Goal: Task Accomplishment & Management: Manage account settings

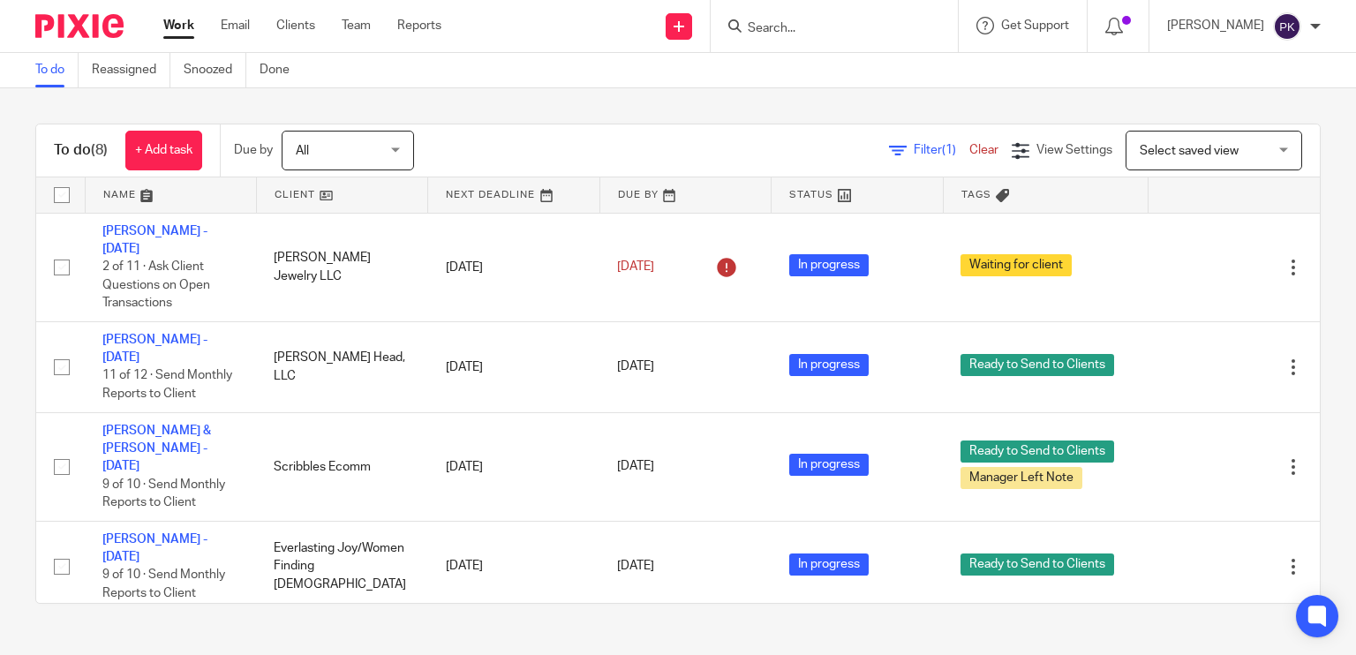
scroll to position [395, 0]
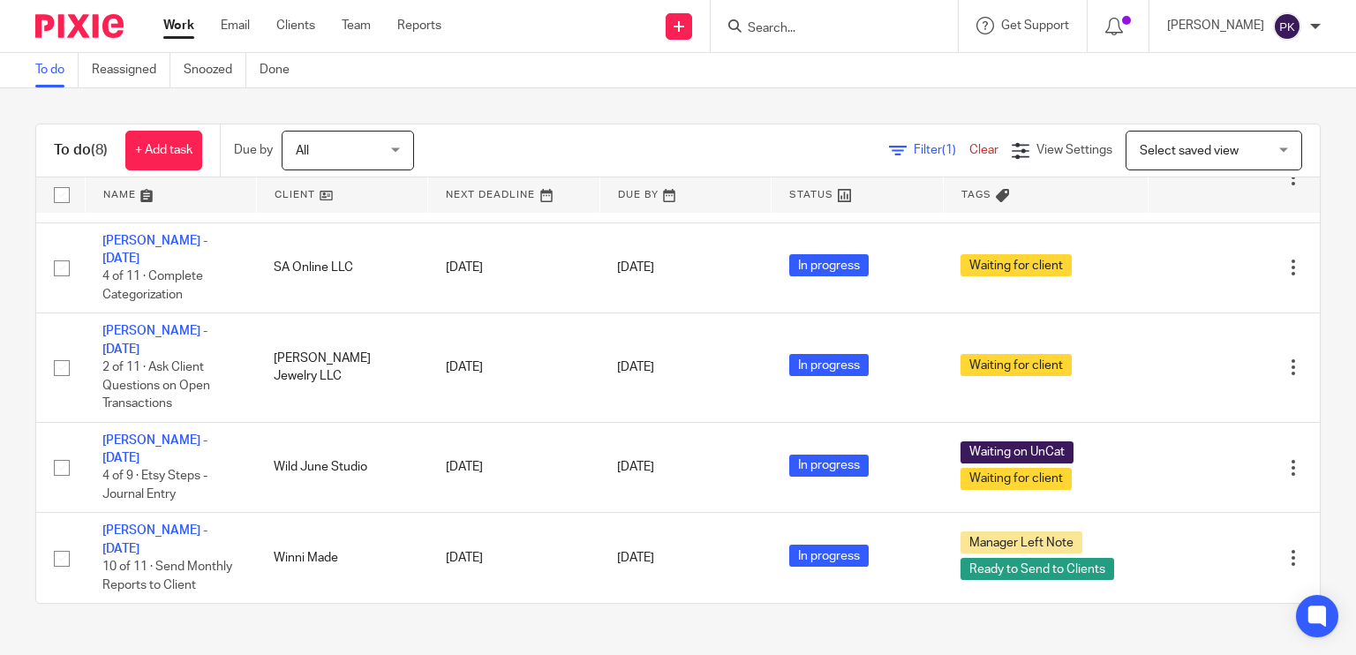
click at [176, 32] on link "Work" at bounding box center [178, 26] width 31 height 18
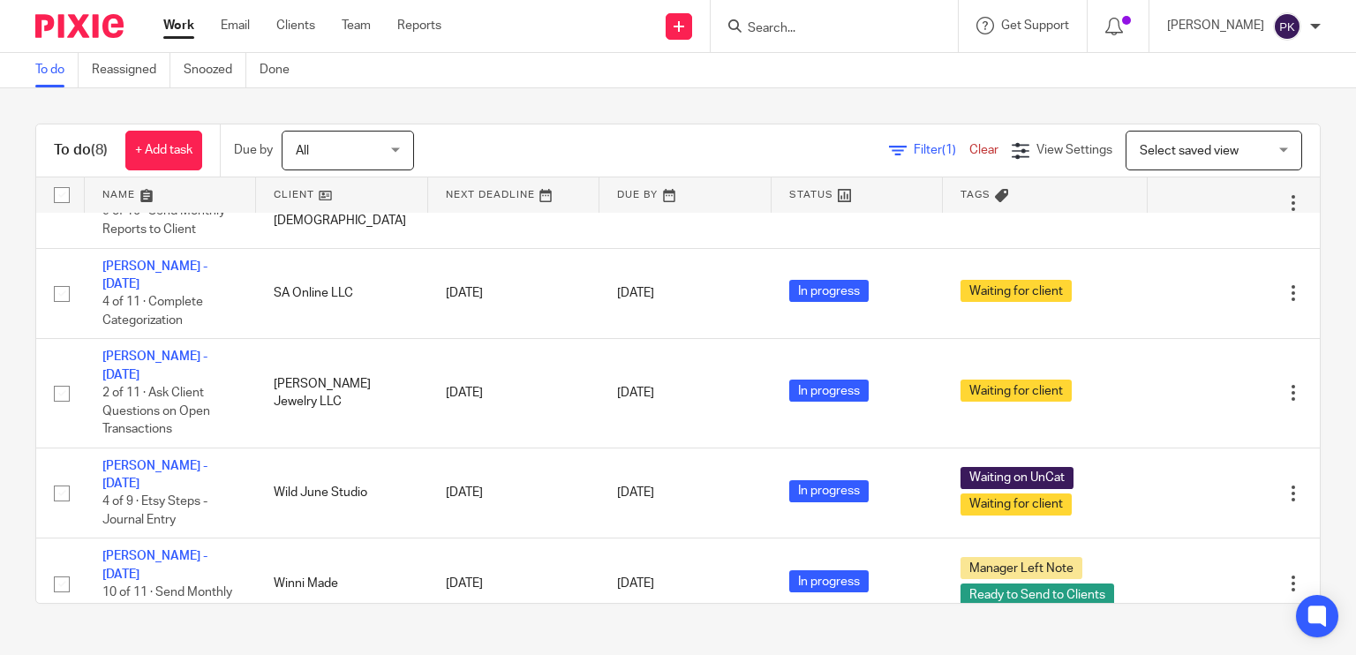
click at [502, 339] on td "[DATE]" at bounding box center [513, 393] width 171 height 109
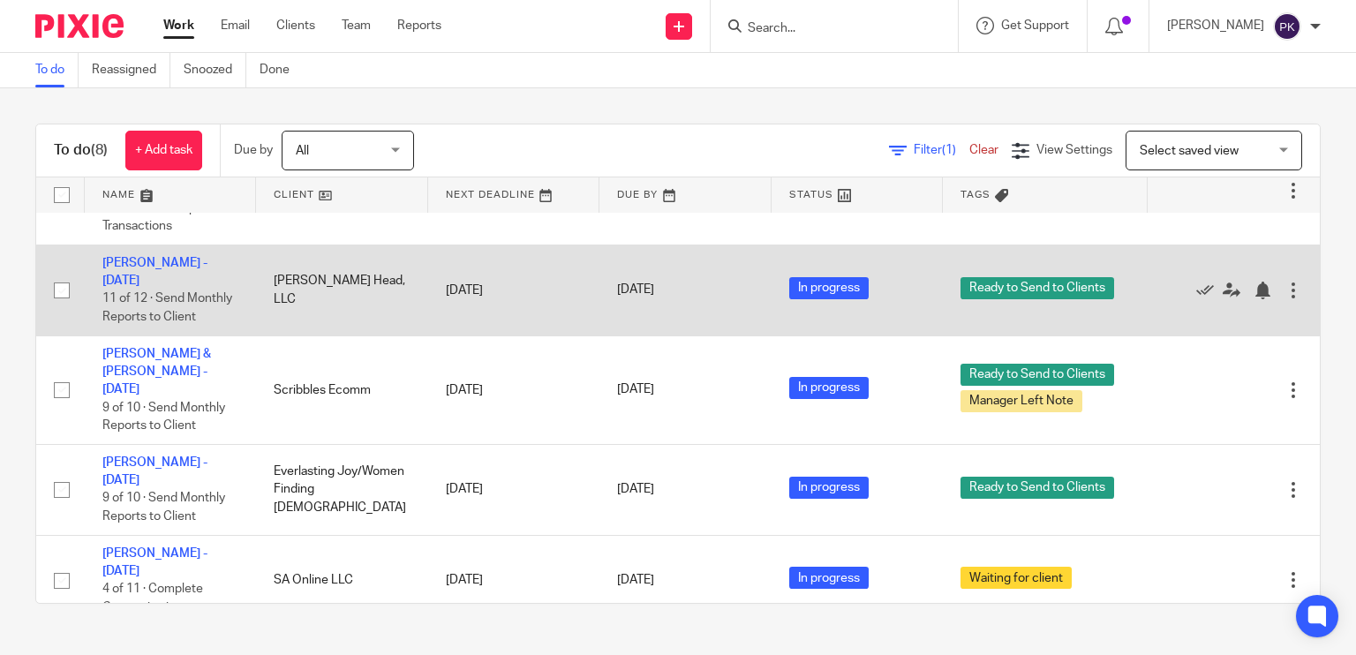
scroll to position [87, 0]
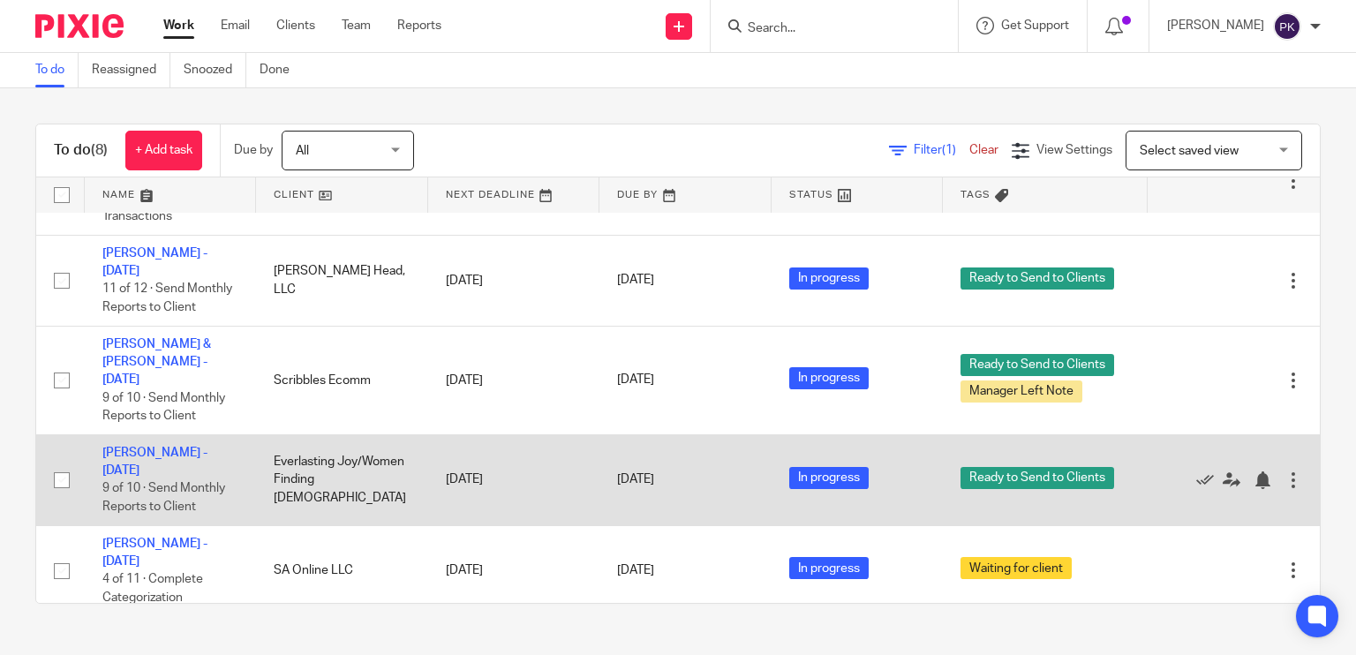
click at [141, 444] on td "[PERSON_NAME] - [DATE] 9 of 10 · Send Monthly Reports to Client" at bounding box center [170, 479] width 171 height 91
click at [153, 454] on link "LaToya Edwards - August 2025" at bounding box center [154, 462] width 105 height 30
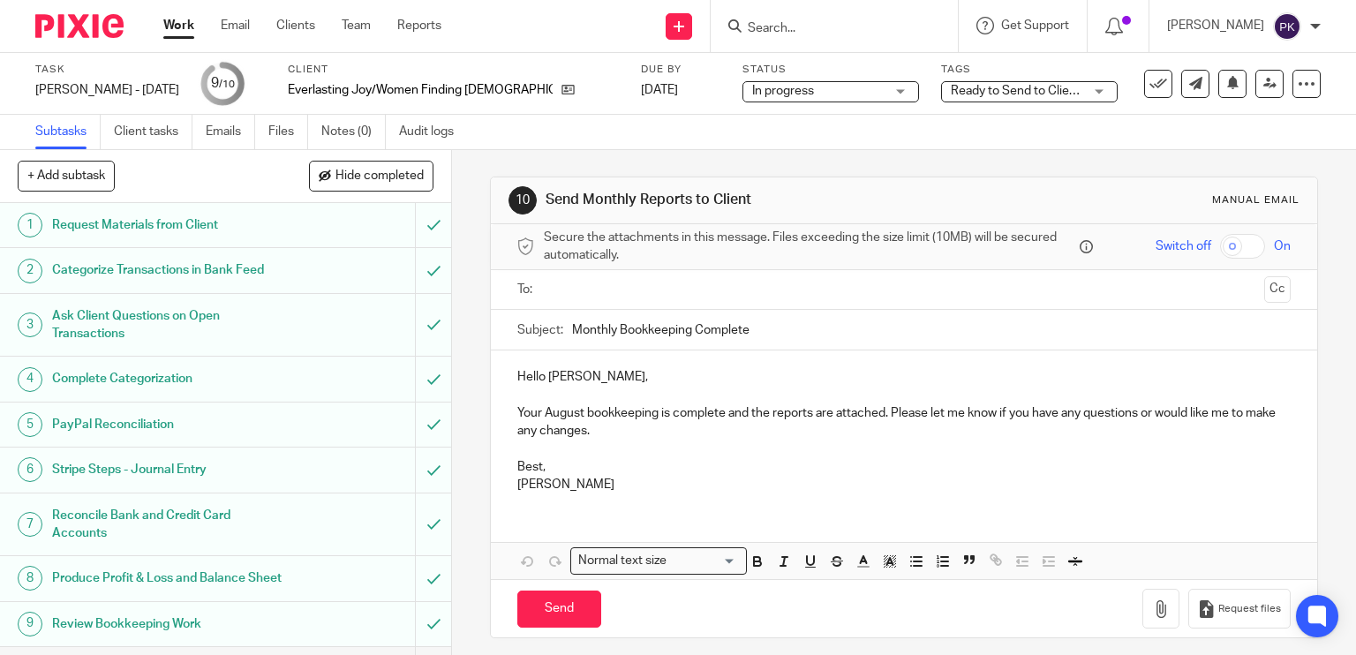
scroll to position [53, 0]
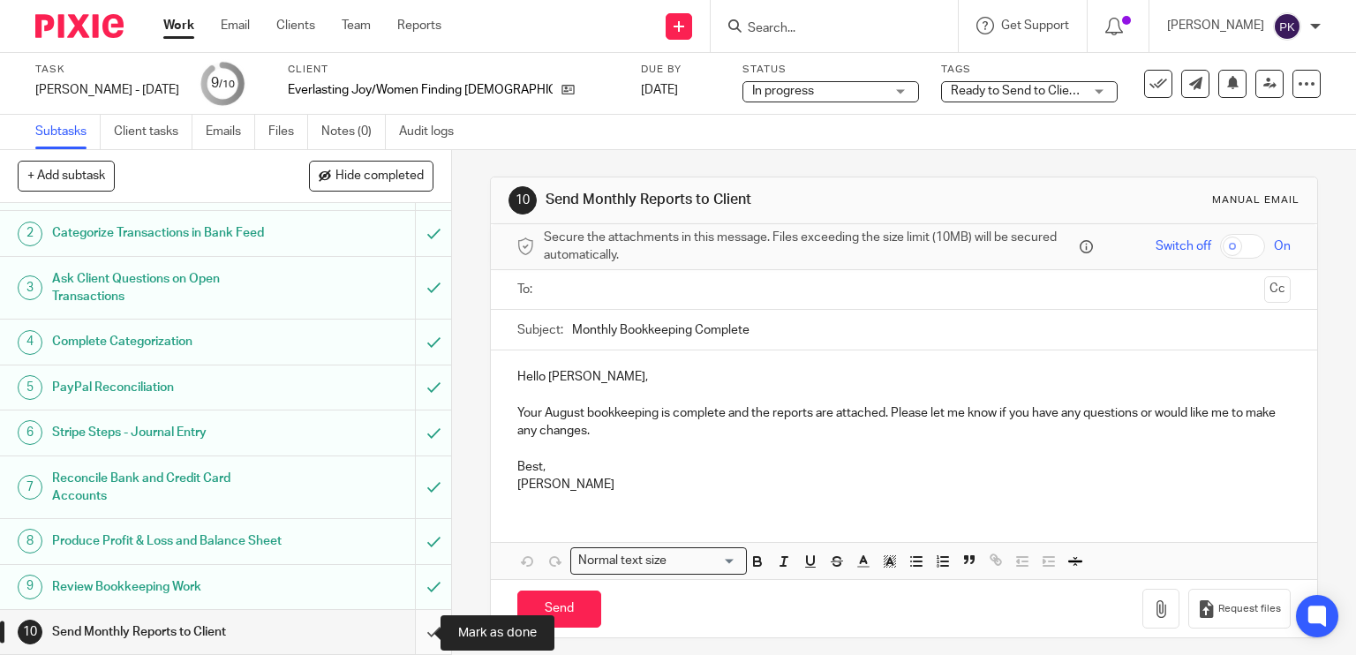
click at [411, 625] on input "submit" at bounding box center [225, 632] width 451 height 44
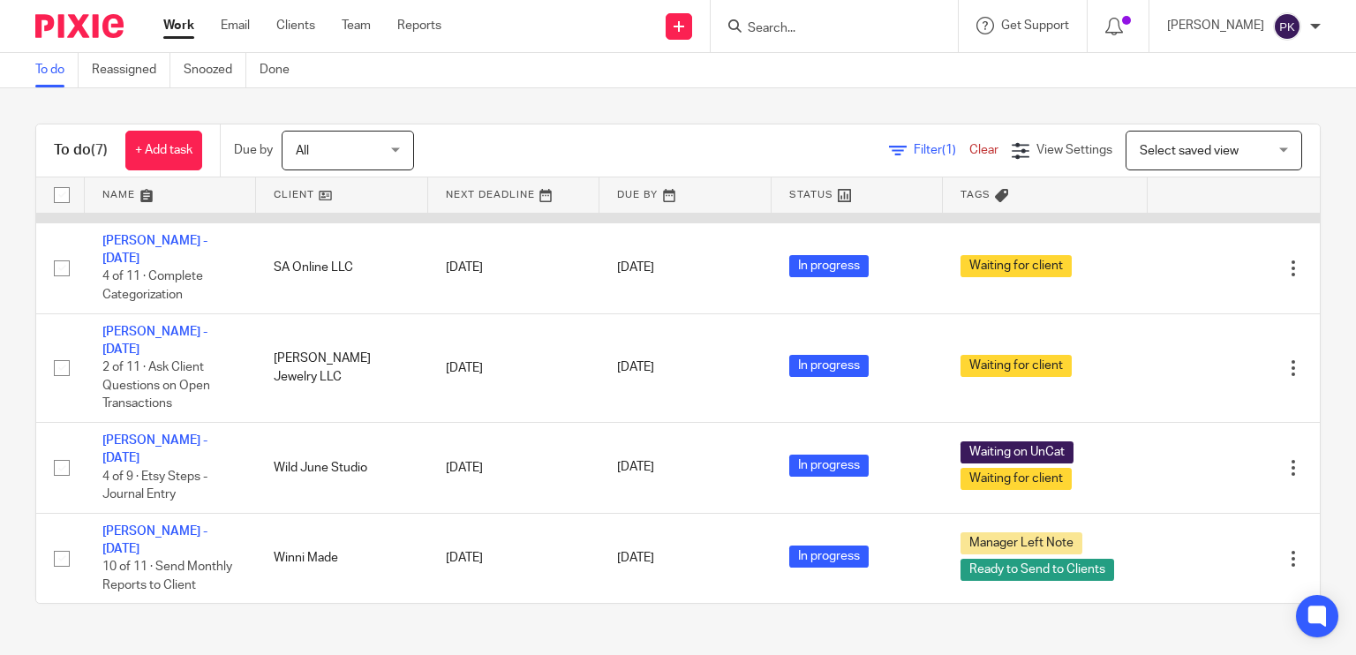
scroll to position [304, 0]
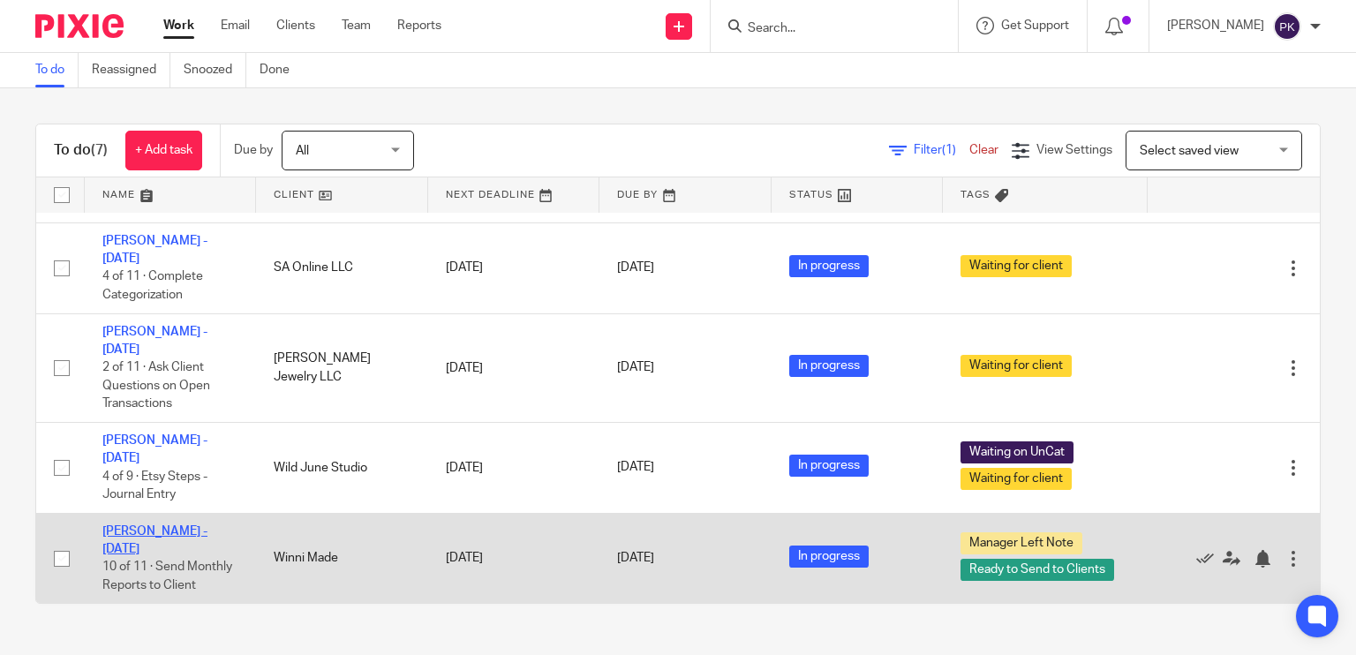
click at [171, 525] on link "[PERSON_NAME] - [DATE]" at bounding box center [154, 540] width 105 height 30
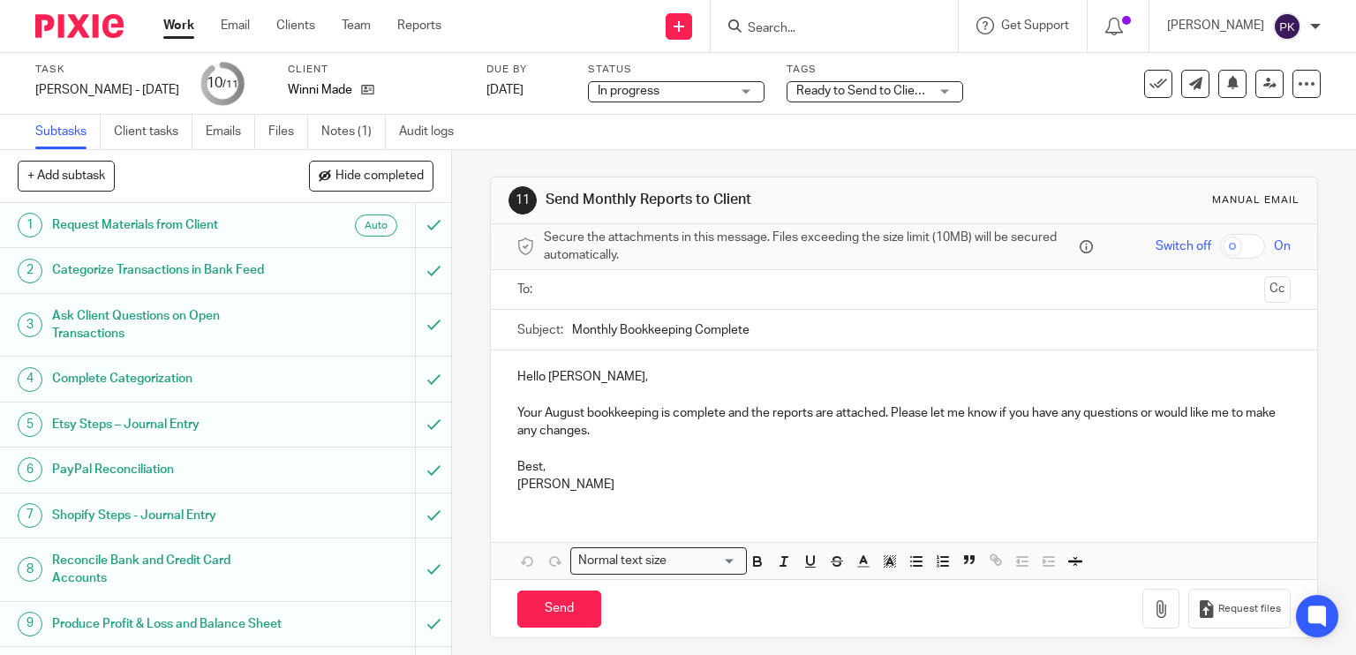
click at [349, 109] on div "Task Kelly Boudreau - August 2025 Save Kelly Boudreau - August 2025 10 /11 Clie…" at bounding box center [678, 84] width 1356 height 62
click at [346, 133] on link "Notes (1)" at bounding box center [353, 132] width 64 height 34
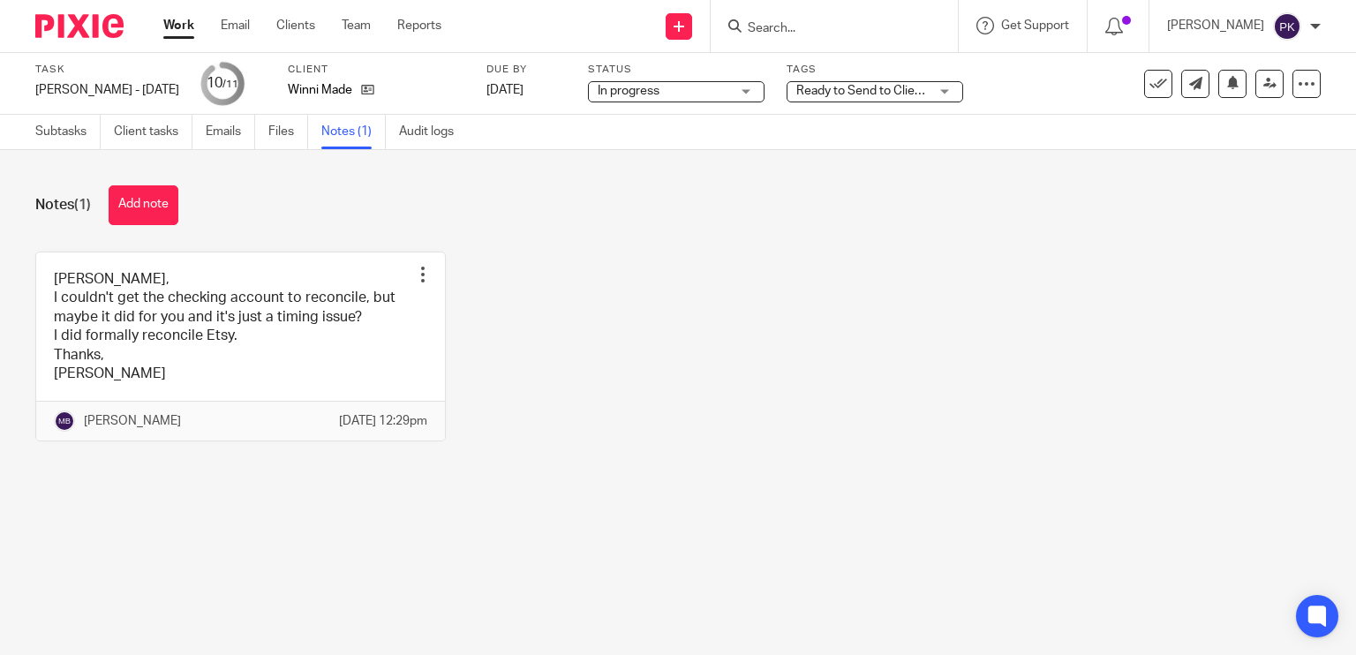
click at [177, 26] on link "Work" at bounding box center [178, 26] width 31 height 18
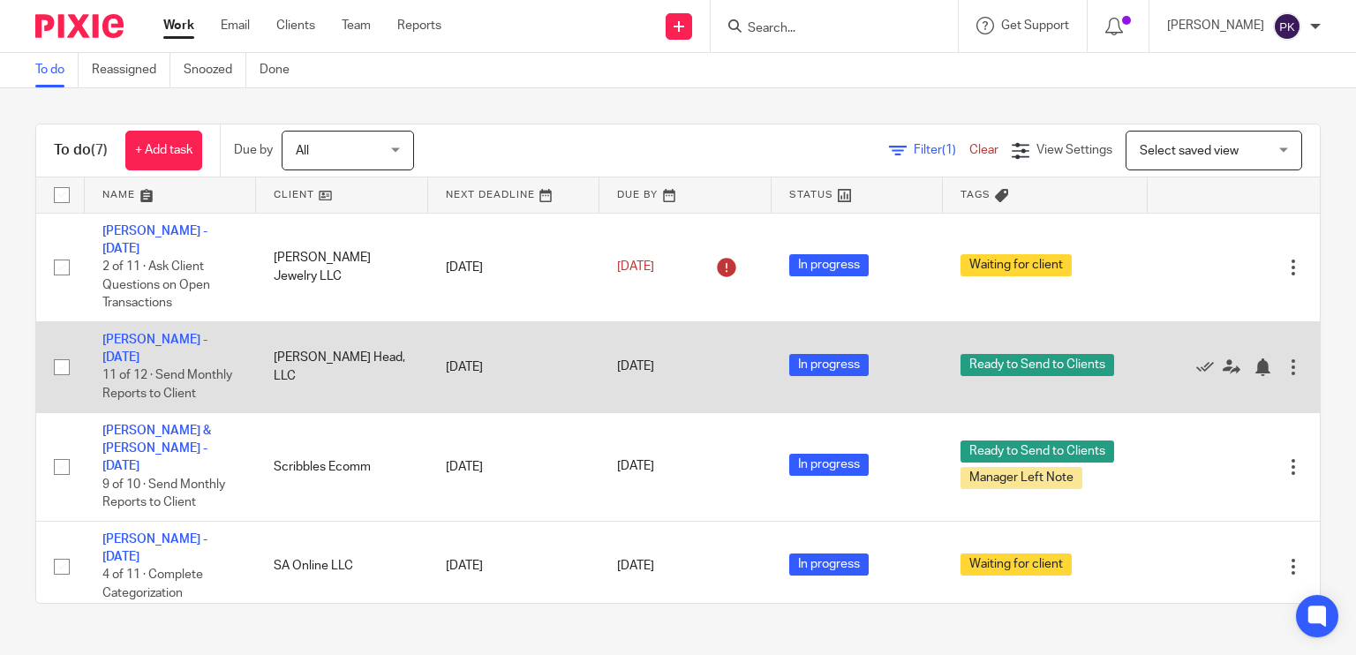
scroll to position [304, 0]
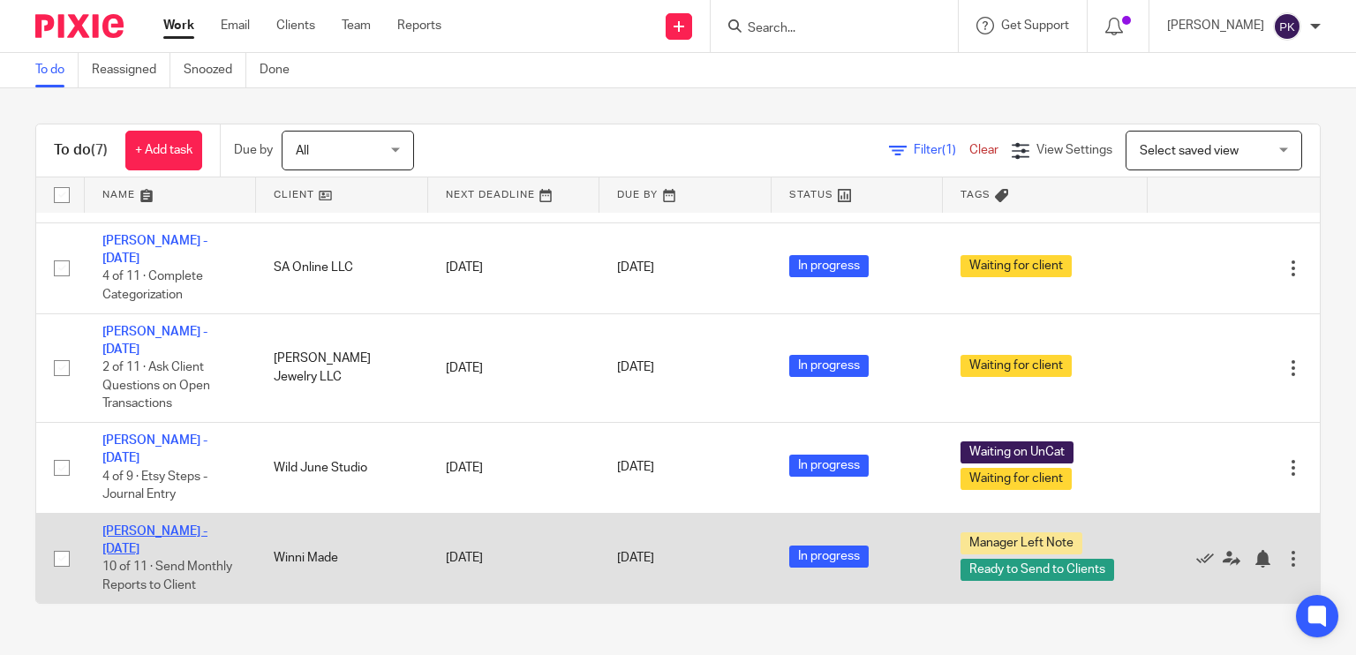
click at [166, 525] on link "[PERSON_NAME] - [DATE]" at bounding box center [154, 540] width 105 height 30
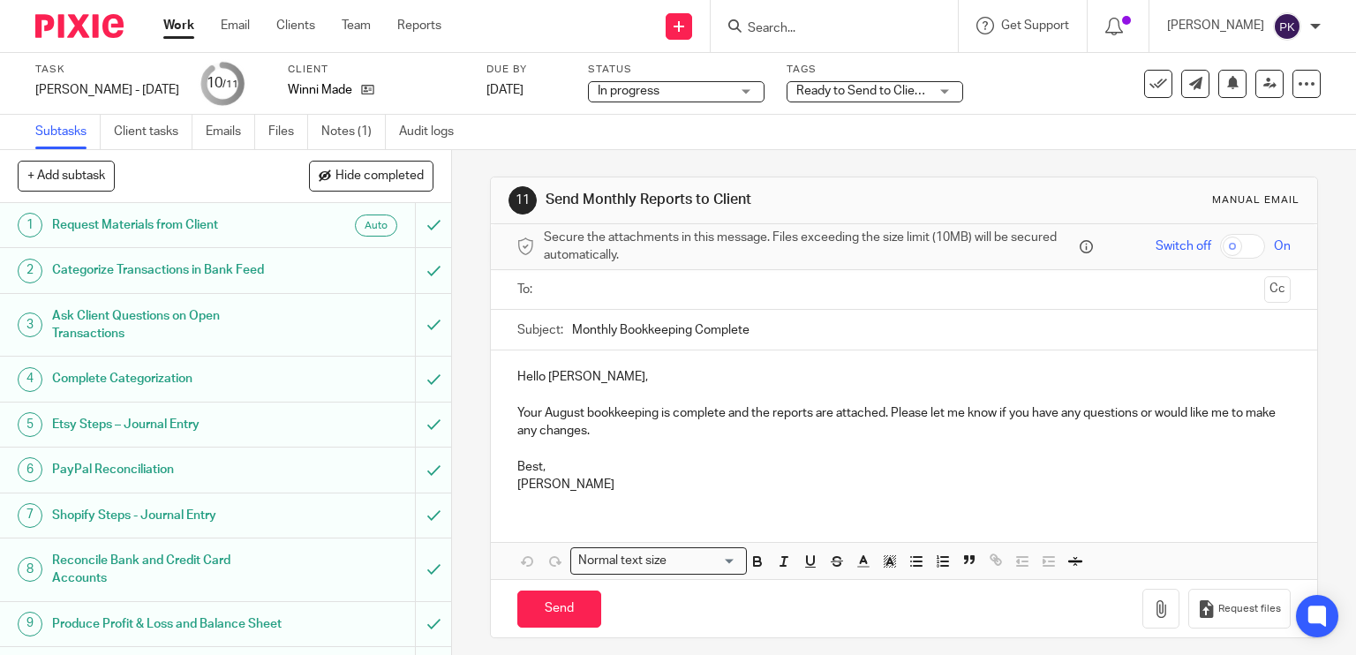
scroll to position [98, 0]
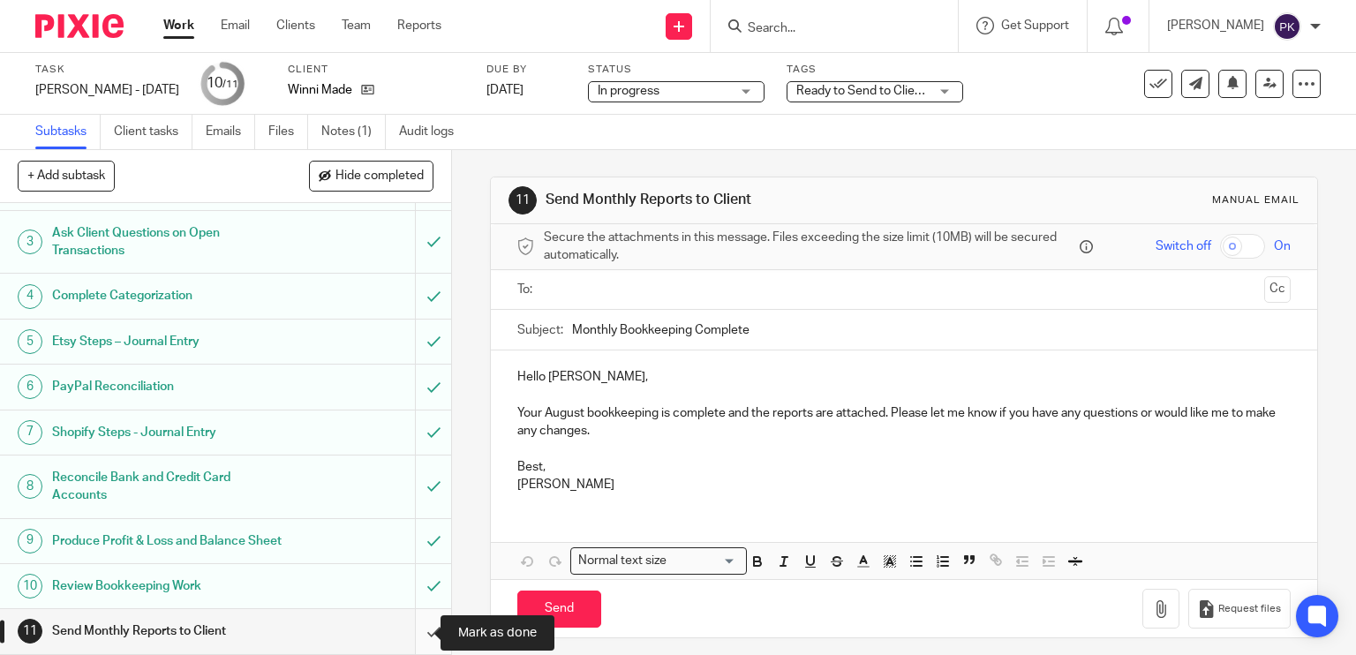
click at [417, 636] on input "submit" at bounding box center [225, 631] width 451 height 44
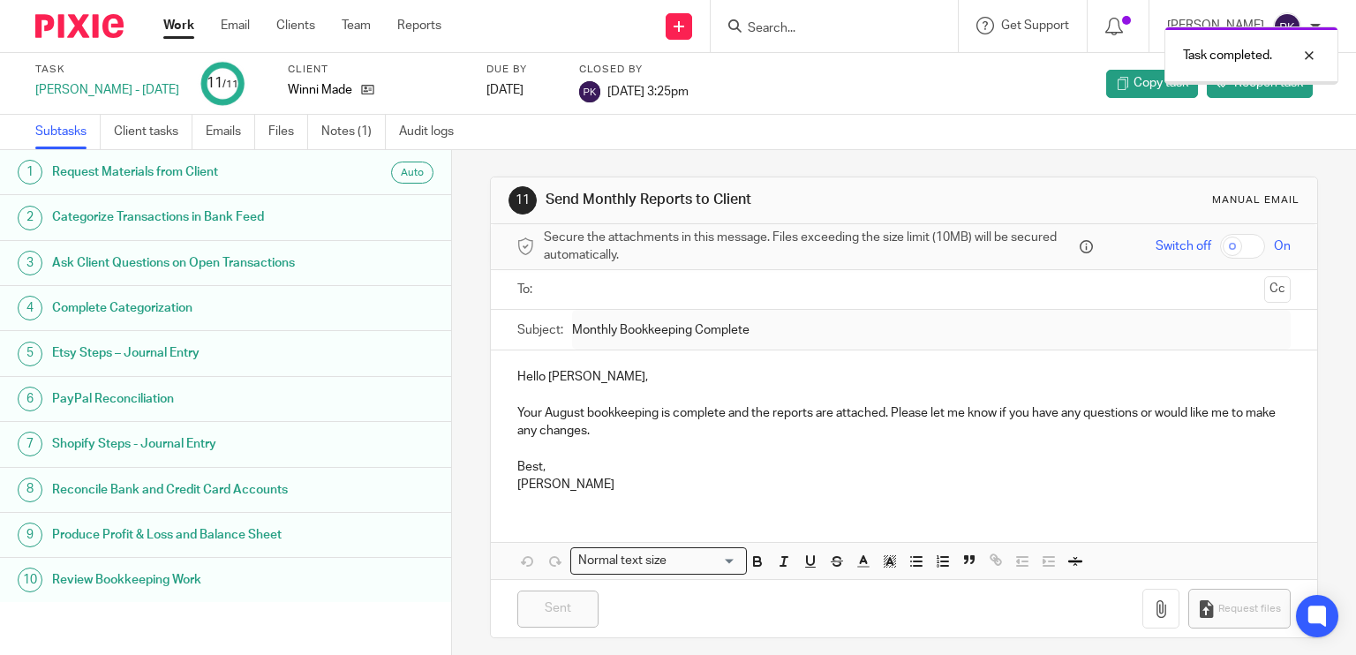
click at [181, 14] on div "Work Email Clients Team Reports Work Email Clients Team Reports Settings" at bounding box center [307, 26] width 322 height 52
click at [181, 26] on link "Work" at bounding box center [178, 26] width 31 height 18
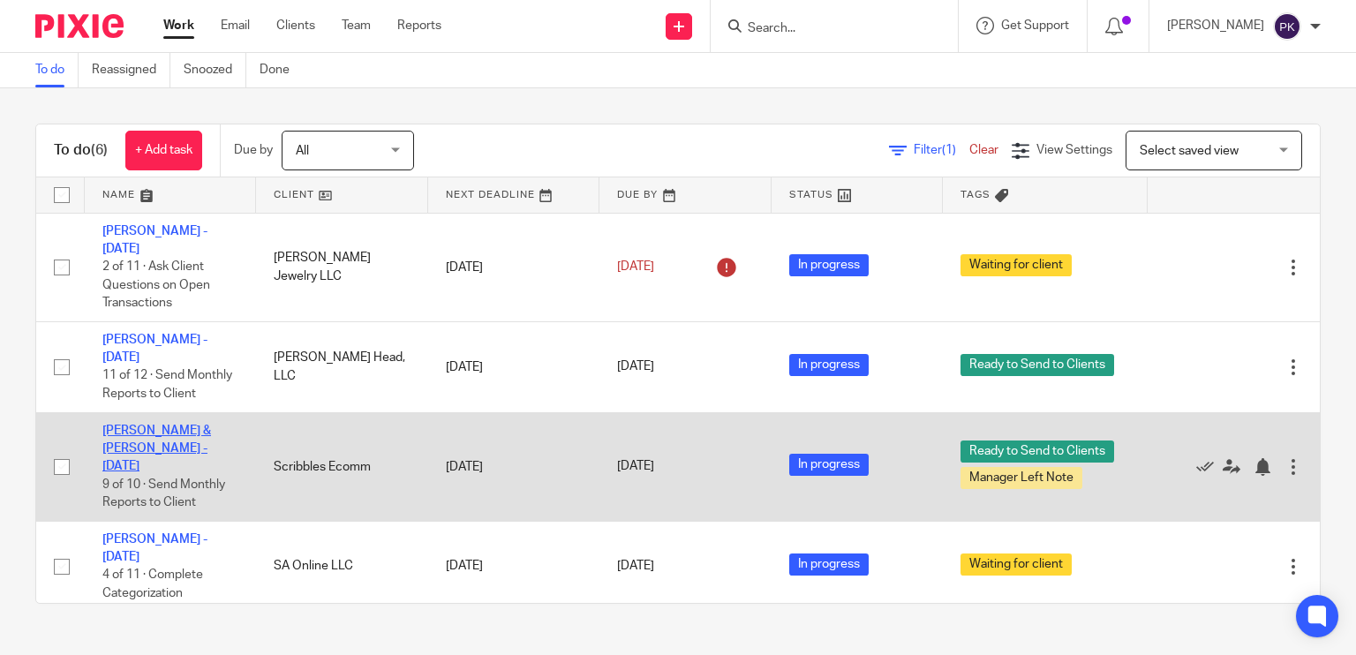
click at [185, 433] on link "[PERSON_NAME] & [PERSON_NAME] - [DATE]" at bounding box center [156, 449] width 109 height 49
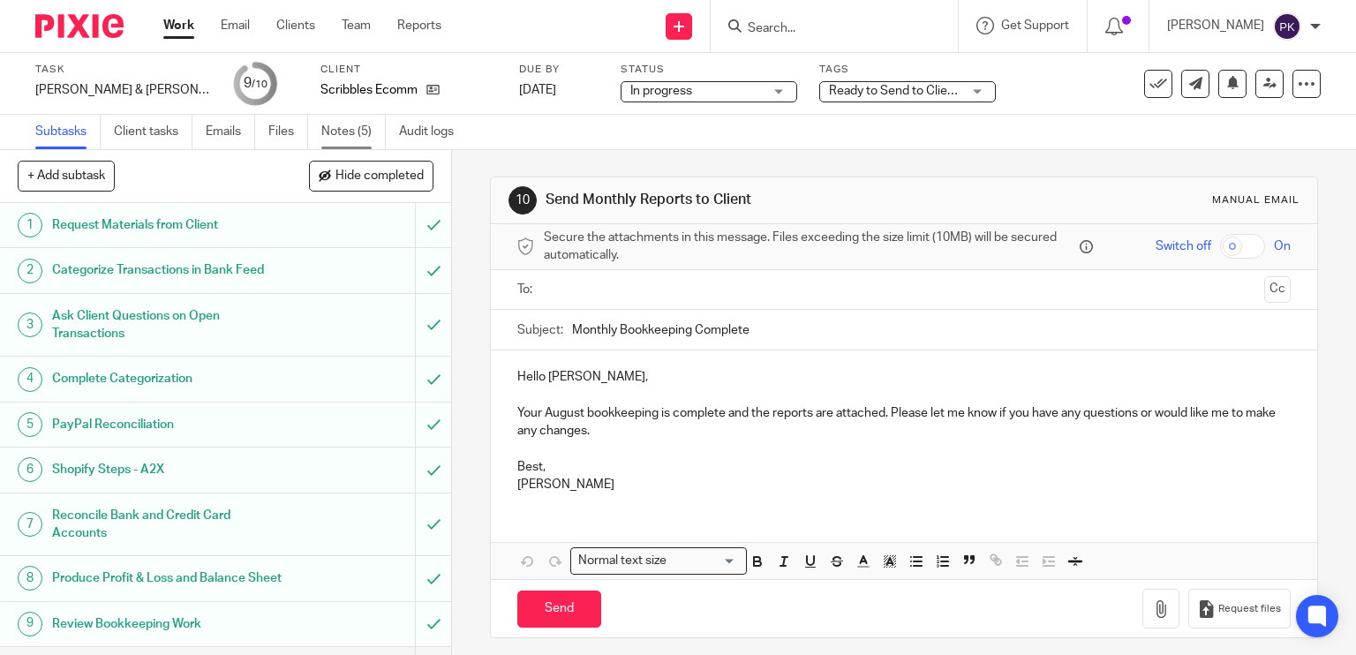
click at [353, 129] on link "Notes (5)" at bounding box center [353, 132] width 64 height 34
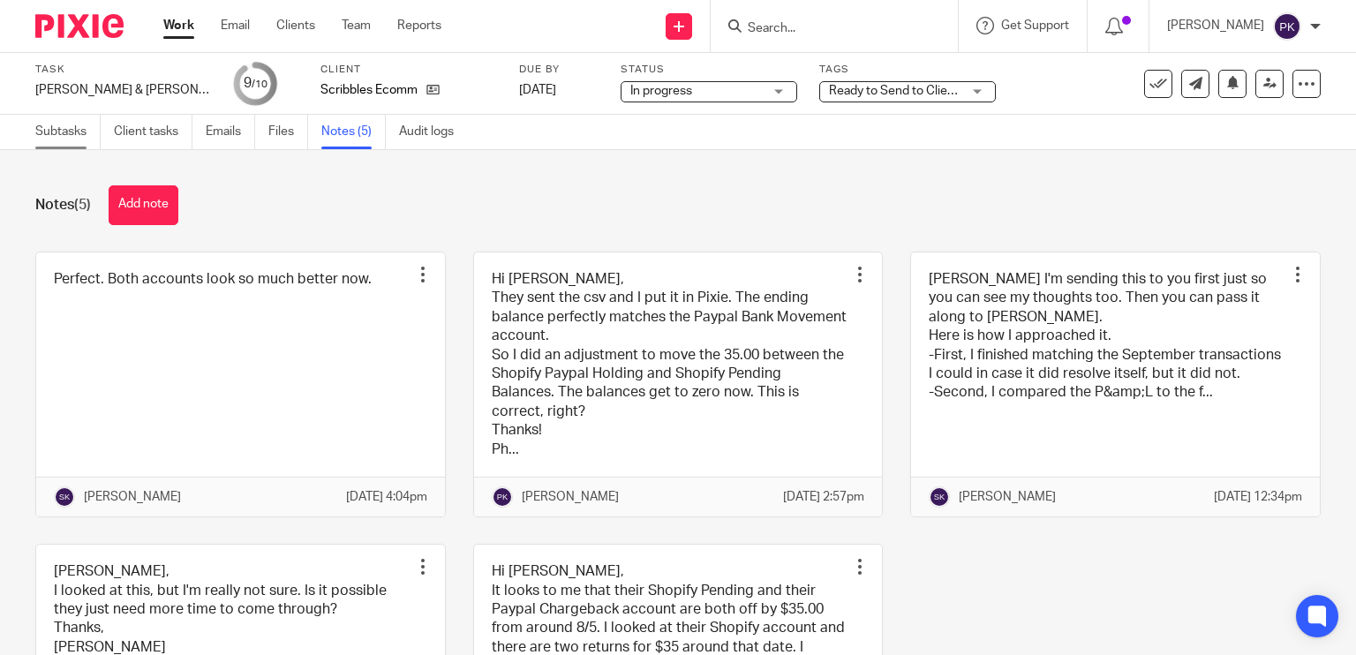
click at [75, 132] on link "Subtasks" at bounding box center [67, 132] width 65 height 34
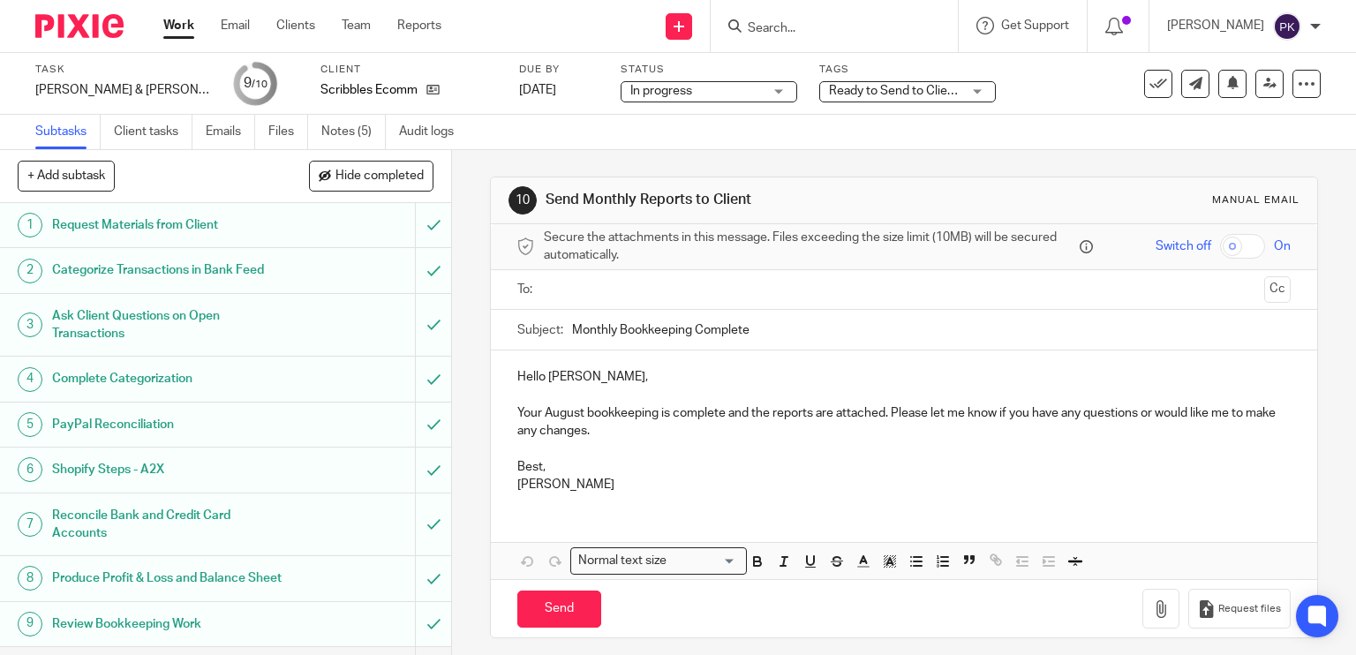
scroll to position [53, 0]
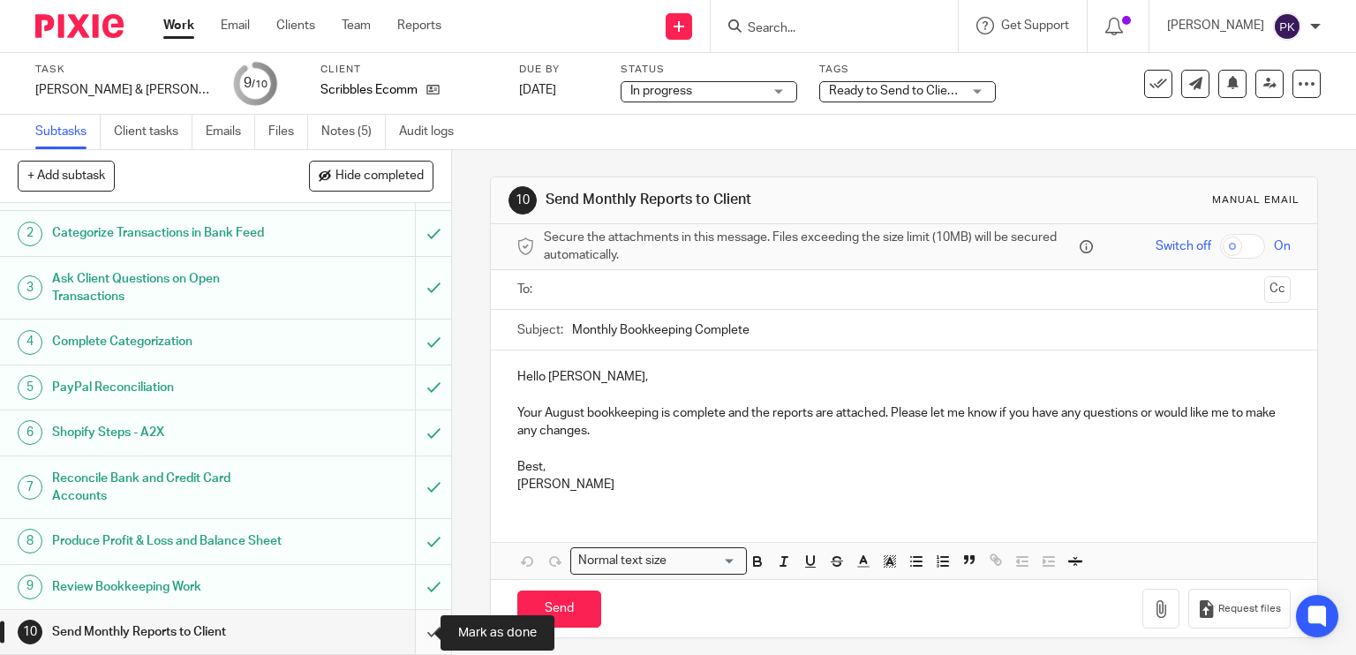
click at [413, 632] on input "submit" at bounding box center [225, 632] width 451 height 44
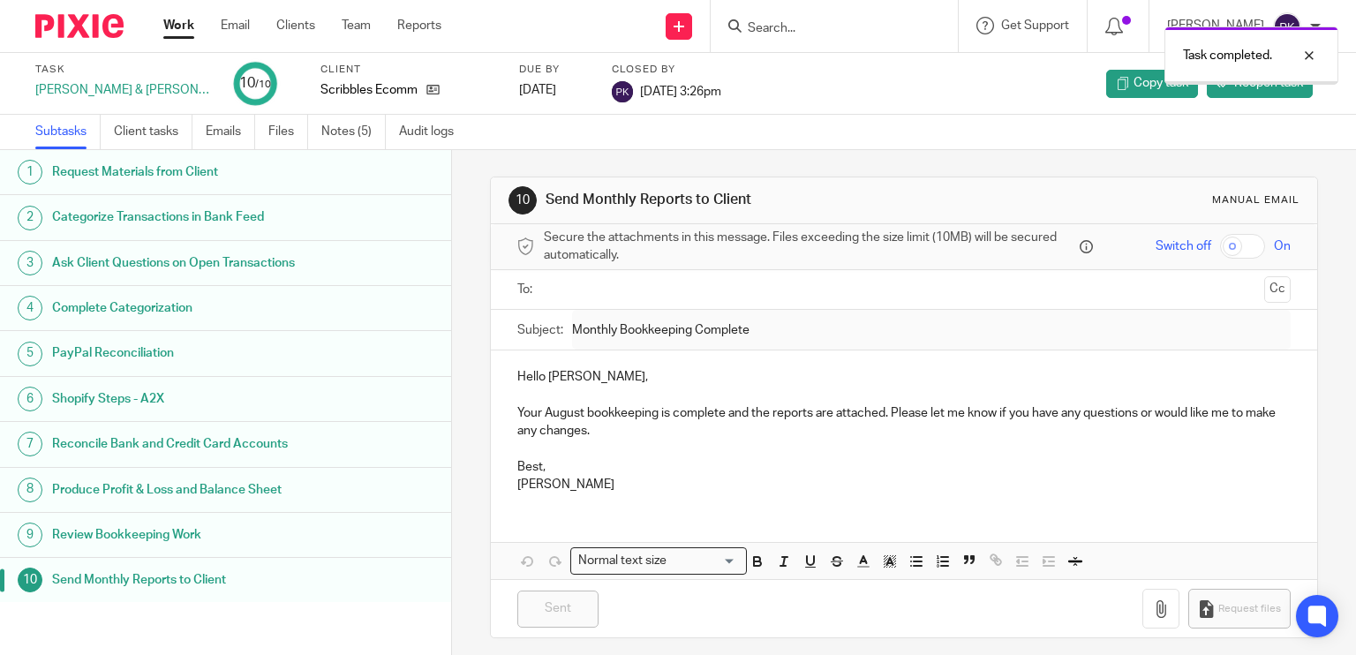
click at [171, 33] on link "Work" at bounding box center [178, 26] width 31 height 18
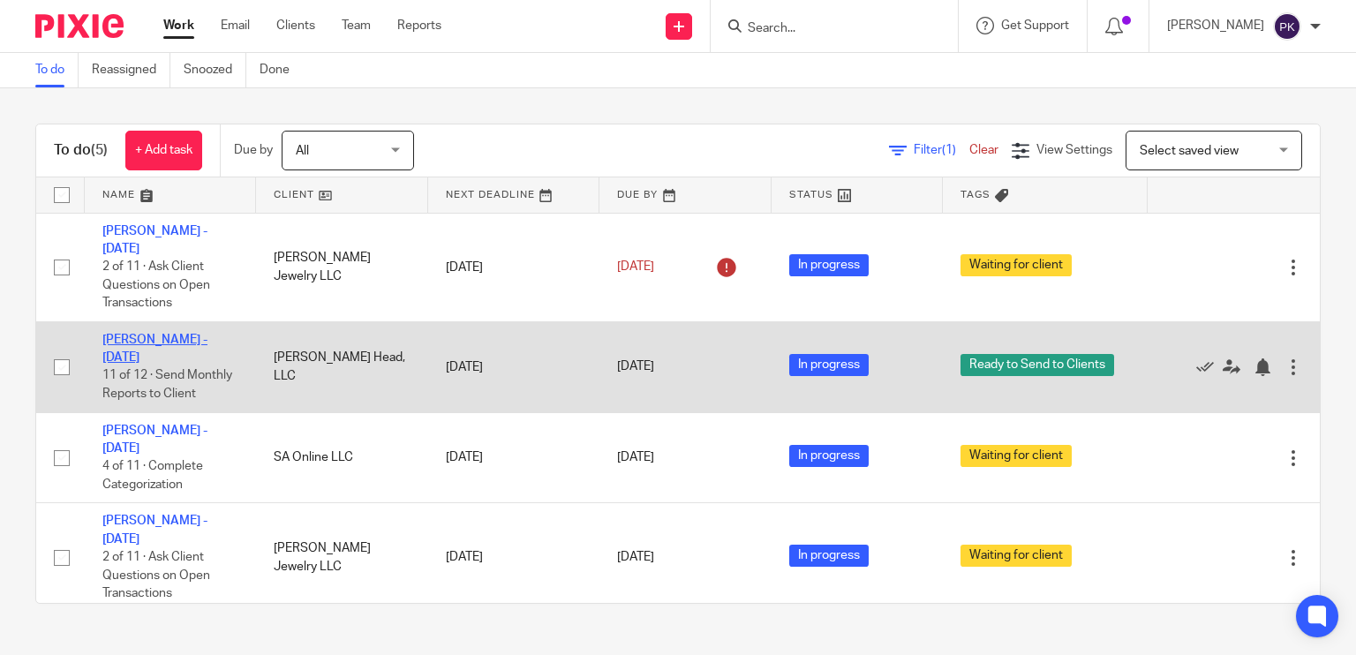
click at [198, 334] on link "Andrea Head - August 2025" at bounding box center [154, 349] width 105 height 30
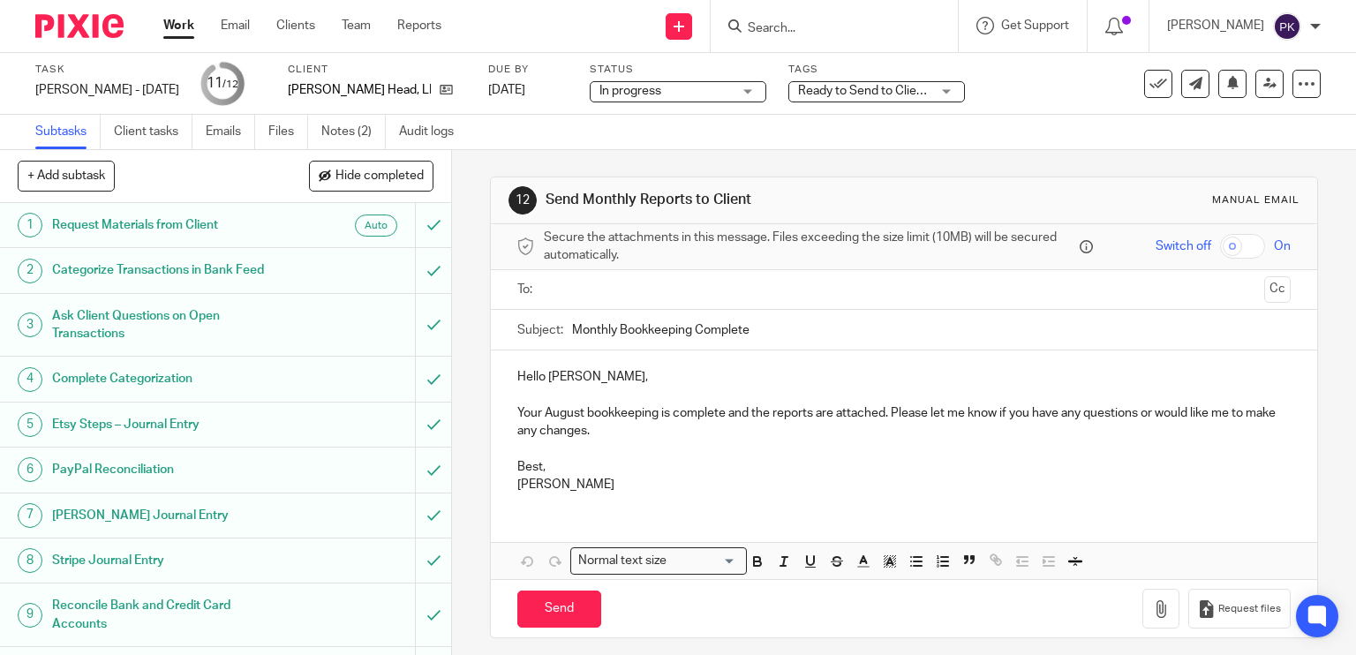
scroll to position [143, 0]
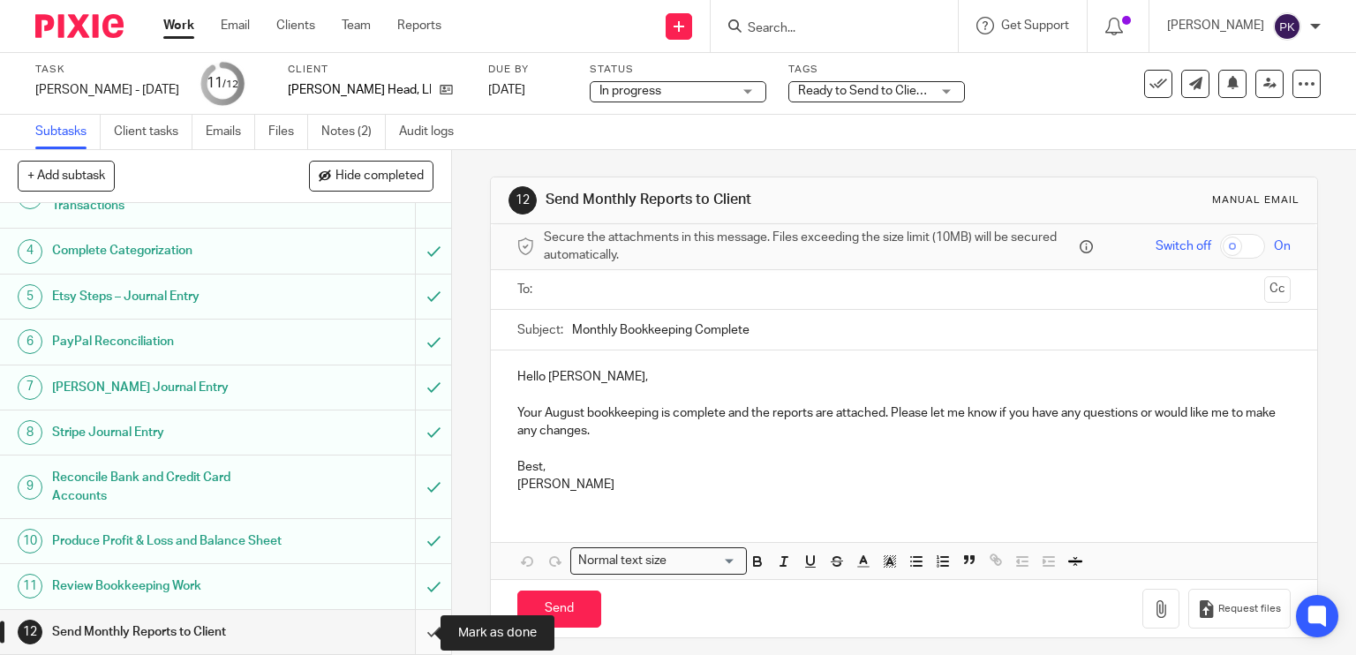
click at [417, 620] on input "submit" at bounding box center [225, 632] width 451 height 44
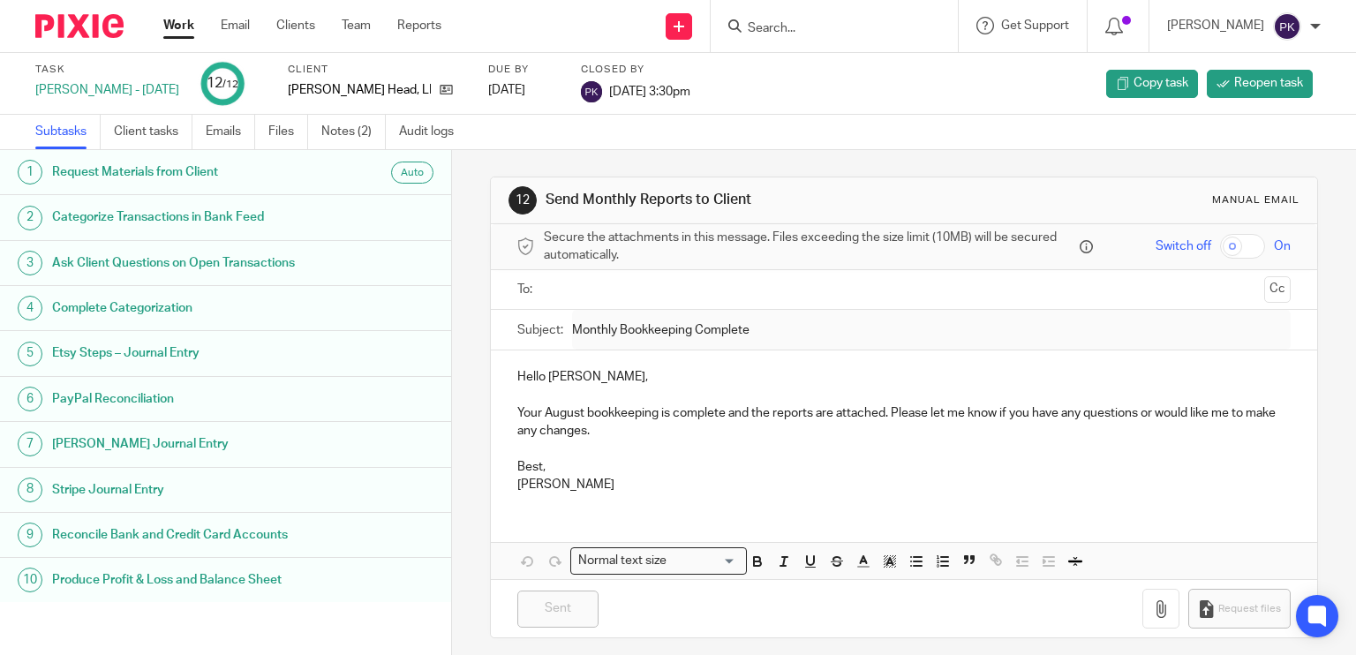
click at [173, 22] on link "Work" at bounding box center [178, 26] width 31 height 18
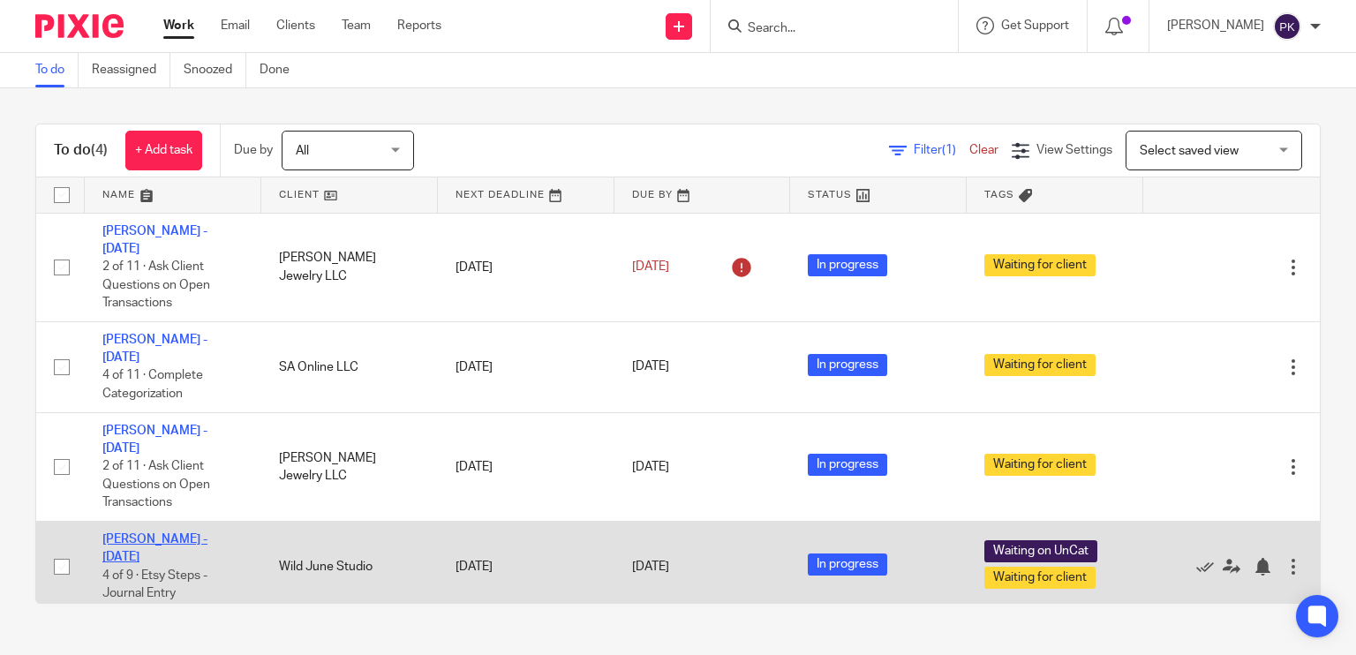
click at [177, 533] on link "[PERSON_NAME] - [DATE]" at bounding box center [154, 548] width 105 height 30
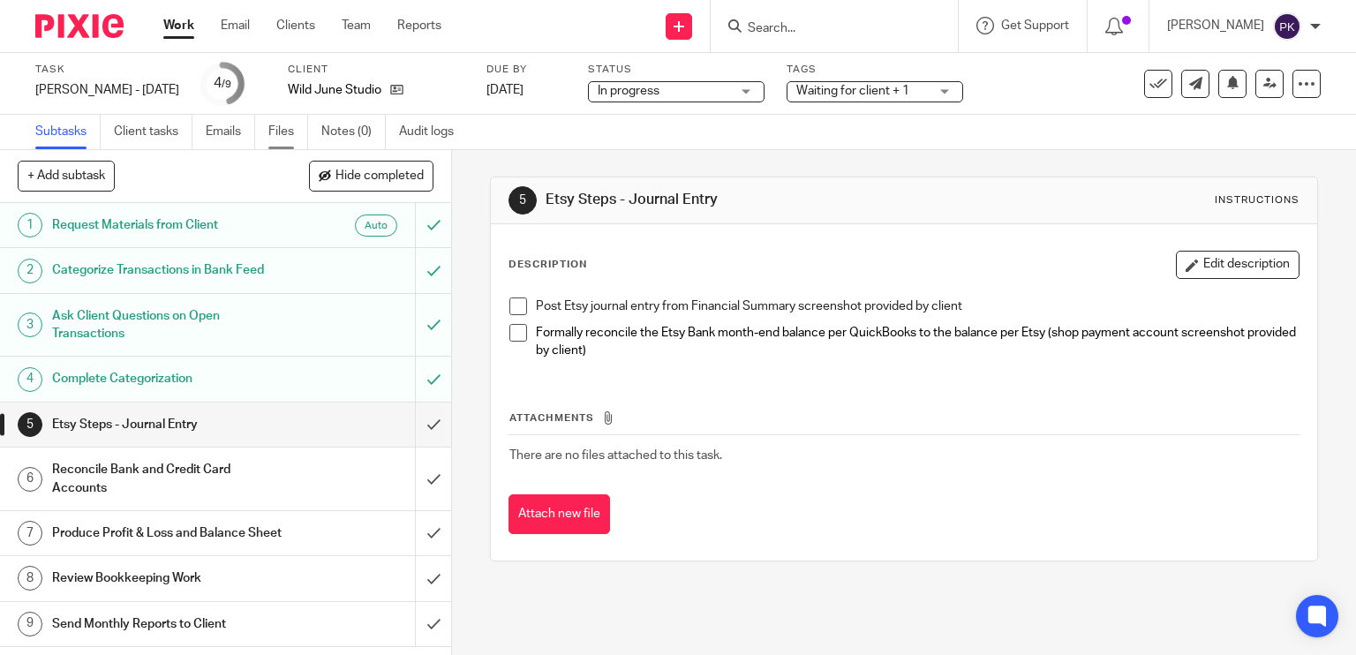
click at [294, 140] on link "Files" at bounding box center [288, 132] width 40 height 34
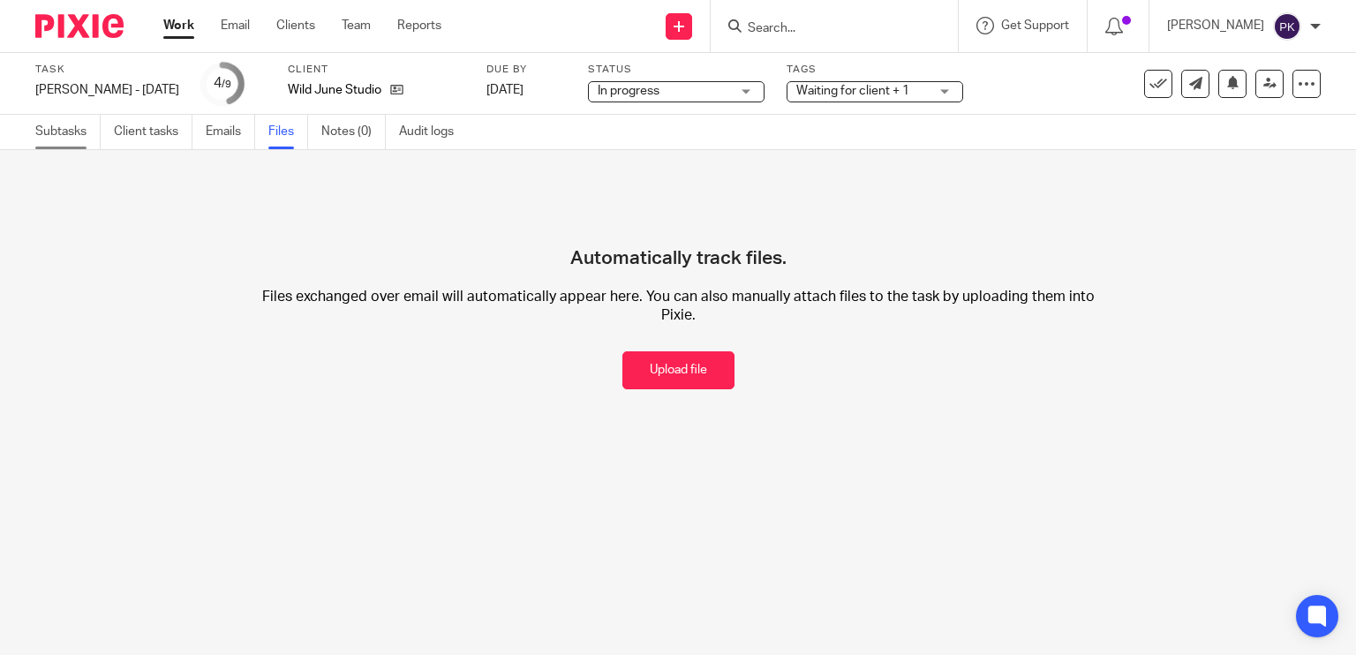
click at [79, 123] on link "Subtasks" at bounding box center [67, 132] width 65 height 34
